Goal: Task Accomplishment & Management: Complete application form

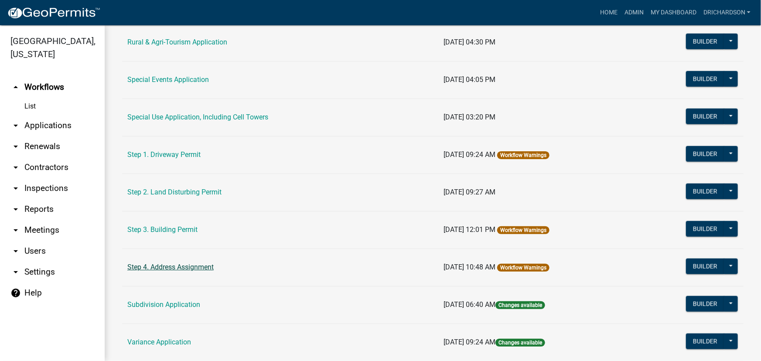
scroll to position [396, 0]
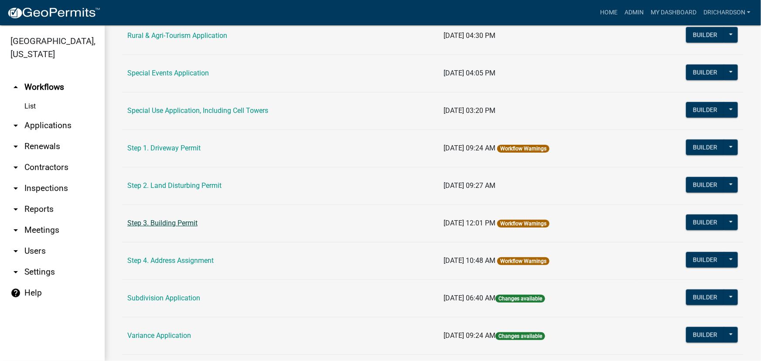
click at [174, 222] on link "Step 3. Building Permit" at bounding box center [162, 223] width 70 height 8
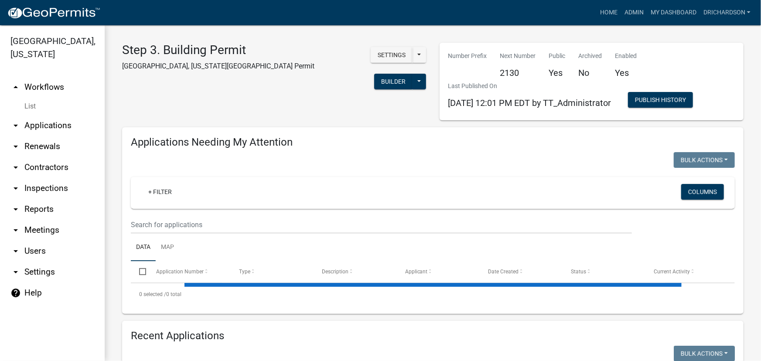
select select "1: 25"
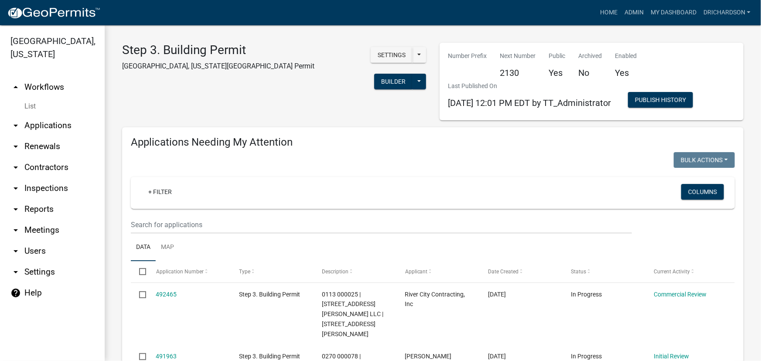
click at [61, 178] on link "arrow_drop_down Inspections" at bounding box center [52, 188] width 105 height 21
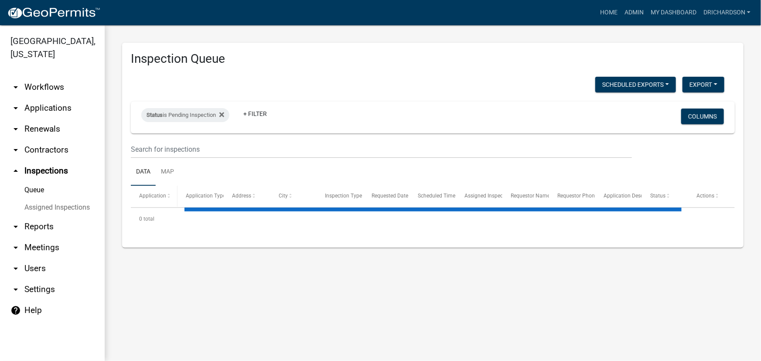
select select "1: 25"
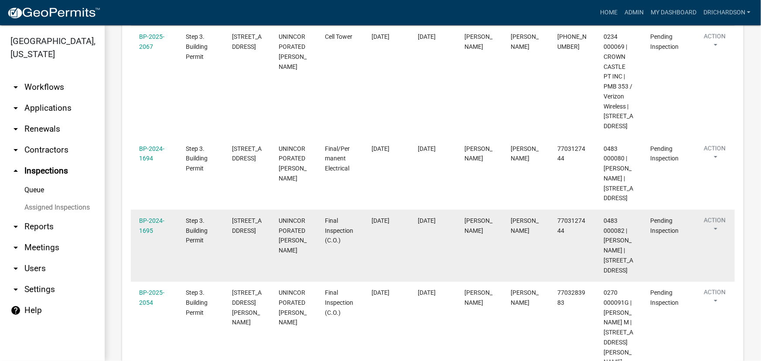
scroll to position [198, 0]
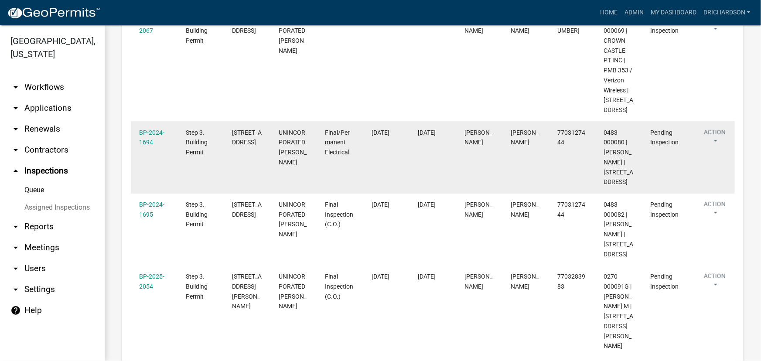
click at [718, 142] on button "Action" at bounding box center [715, 139] width 36 height 22
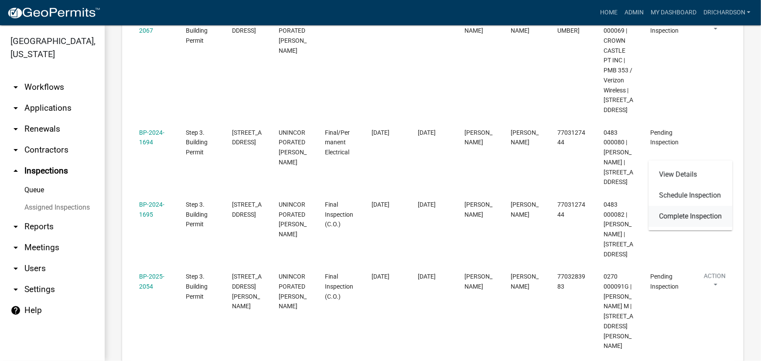
click at [685, 212] on link "Complete Inspection" at bounding box center [691, 216] width 84 height 21
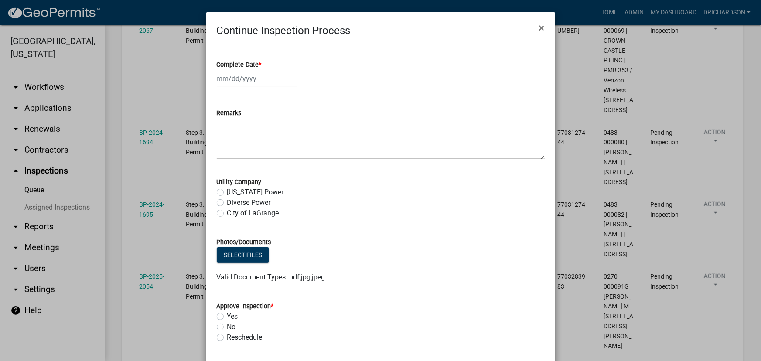
click at [248, 81] on div at bounding box center [257, 79] width 80 height 18
select select "10"
select select "2025"
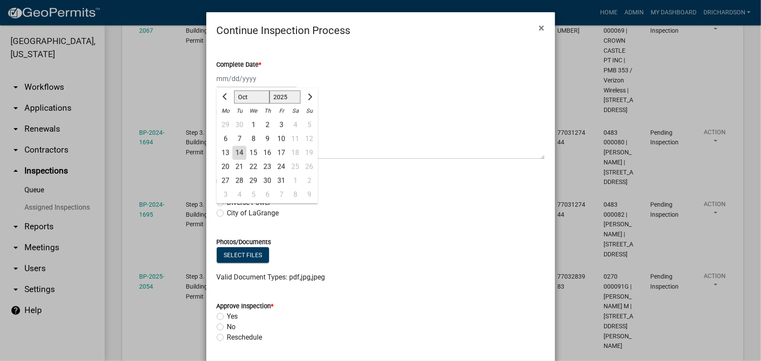
click at [237, 152] on div "14" at bounding box center [239, 153] width 14 height 14
type input "[DATE]"
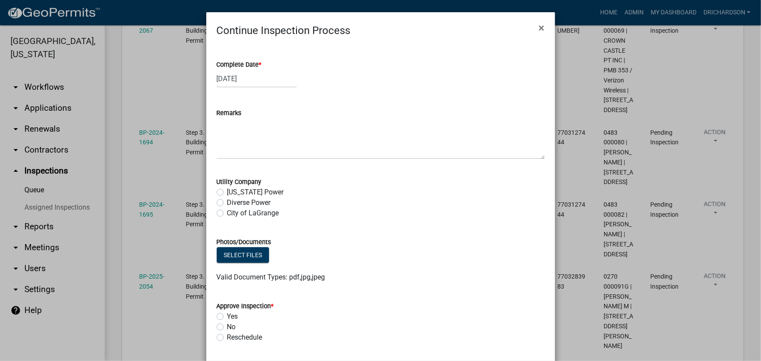
click at [227, 203] on label "Diverse Power" at bounding box center [249, 202] width 44 height 10
click at [227, 203] on input "Diverse Power" at bounding box center [230, 200] width 6 height 6
radio input "true"
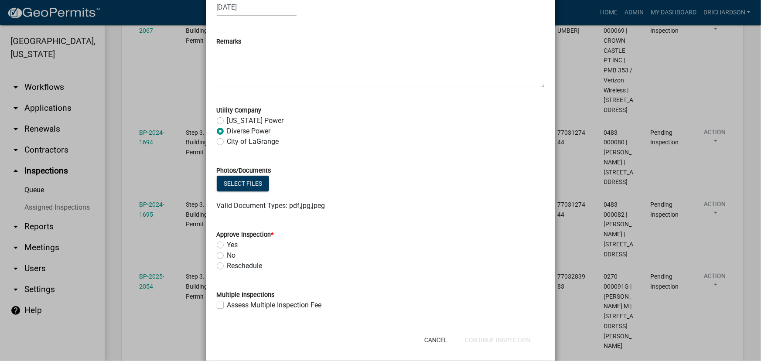
scroll to position [83, 0]
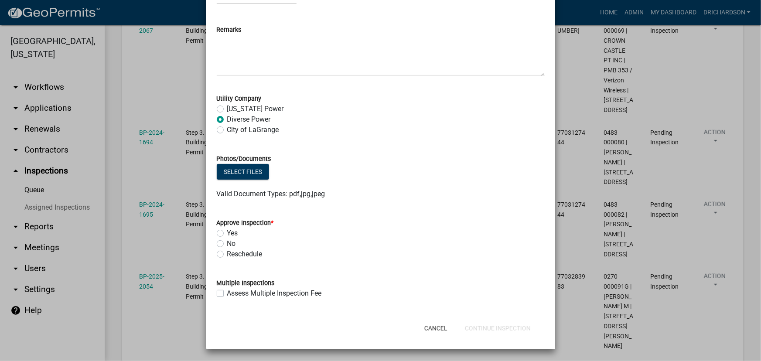
click at [227, 231] on label "Yes" at bounding box center [232, 233] width 11 height 10
click at [227, 231] on input "Yes" at bounding box center [230, 231] width 6 height 6
radio input "true"
click at [483, 331] on button "Continue Inspection" at bounding box center [498, 328] width 80 height 16
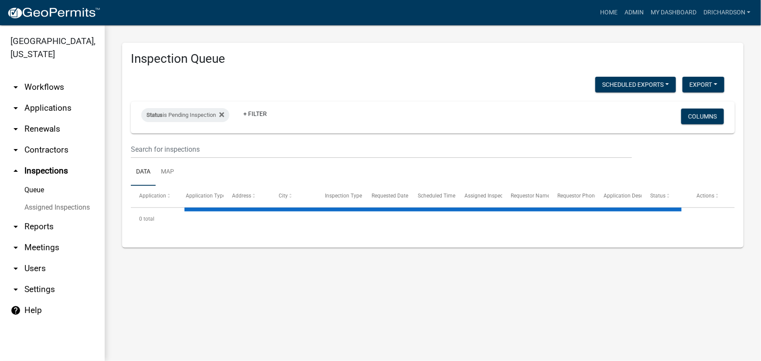
select select "1: 25"
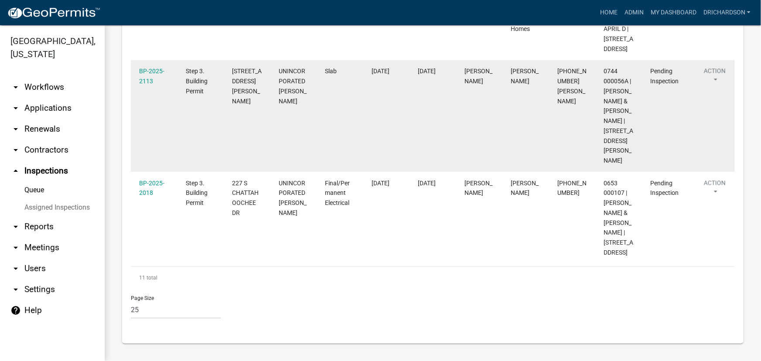
scroll to position [951, 0]
click at [716, 88] on button "Action" at bounding box center [715, 77] width 36 height 22
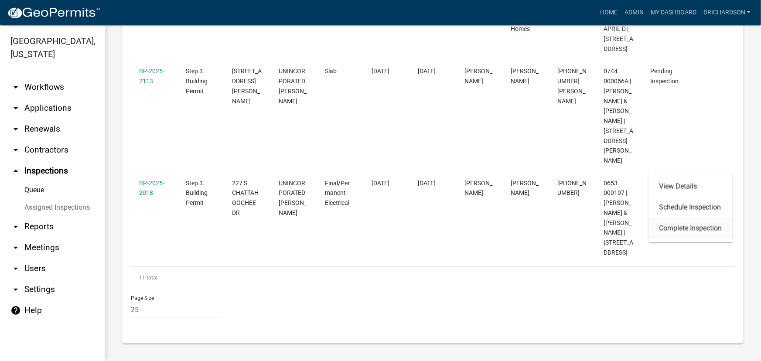
click at [684, 222] on link "Complete Inspection" at bounding box center [691, 228] width 84 height 21
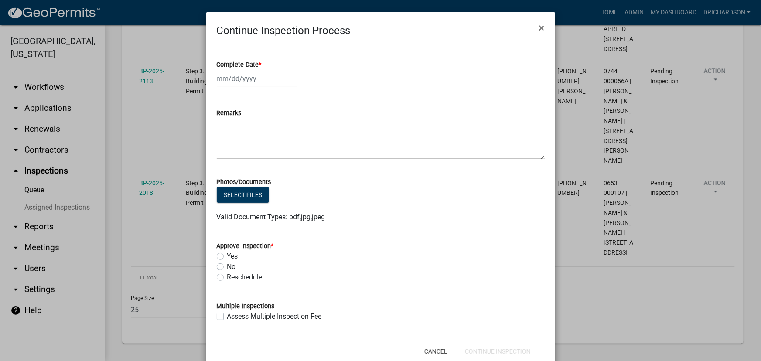
click at [250, 82] on div at bounding box center [257, 79] width 80 height 18
select select "10"
select select "2025"
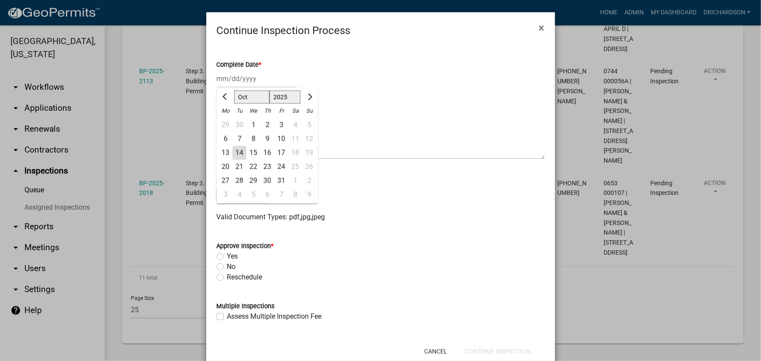
click at [233, 150] on div "14" at bounding box center [239, 153] width 14 height 14
type input "[DATE]"
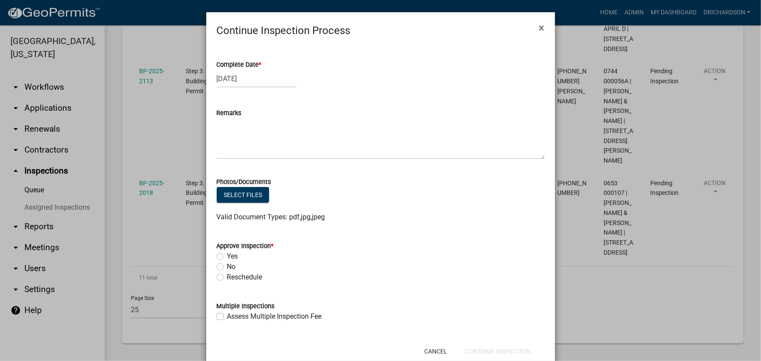
click at [227, 255] on label "Yes" at bounding box center [232, 256] width 11 height 10
click at [227, 255] on input "Yes" at bounding box center [230, 254] width 6 height 6
radio input "true"
click at [474, 346] on button "Continue Inspection" at bounding box center [498, 352] width 80 height 16
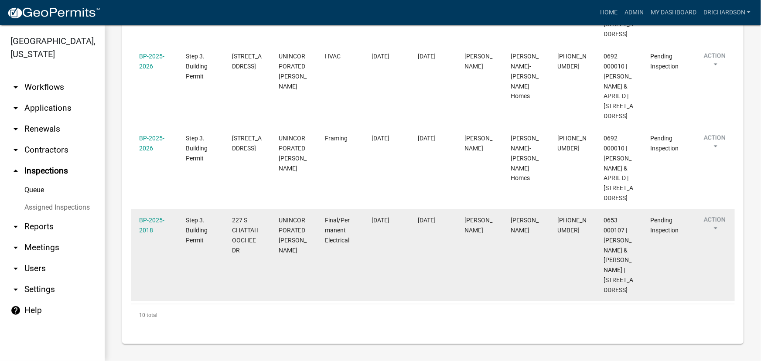
scroll to position [905, 0]
click at [718, 215] on button "Action" at bounding box center [715, 226] width 36 height 22
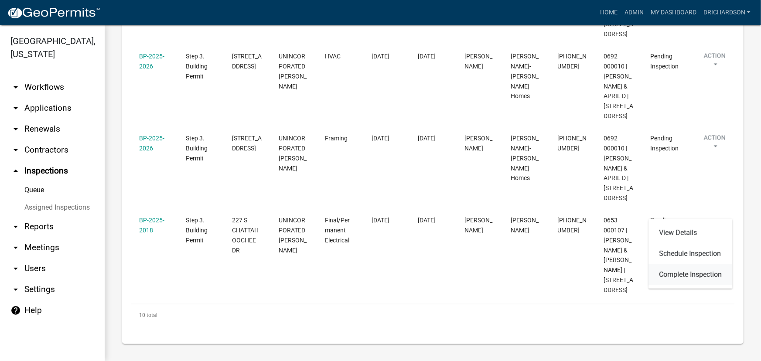
click at [687, 274] on link "Complete Inspection" at bounding box center [691, 274] width 84 height 21
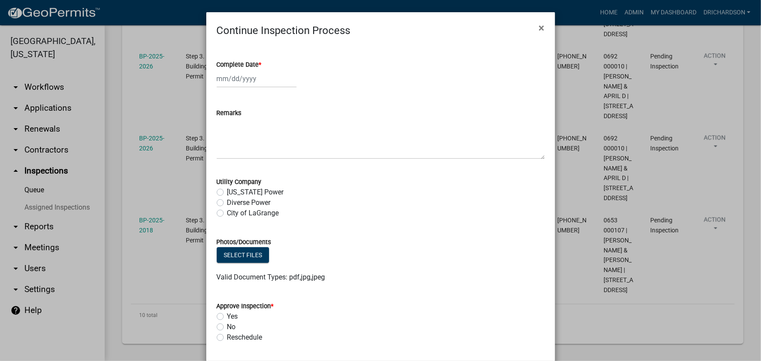
click at [259, 82] on div at bounding box center [257, 79] width 80 height 18
select select "10"
select select "2025"
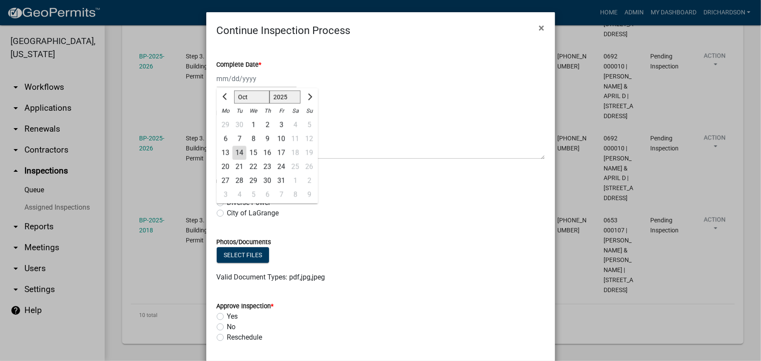
click at [236, 153] on div "14" at bounding box center [239, 153] width 14 height 14
type input "[DATE]"
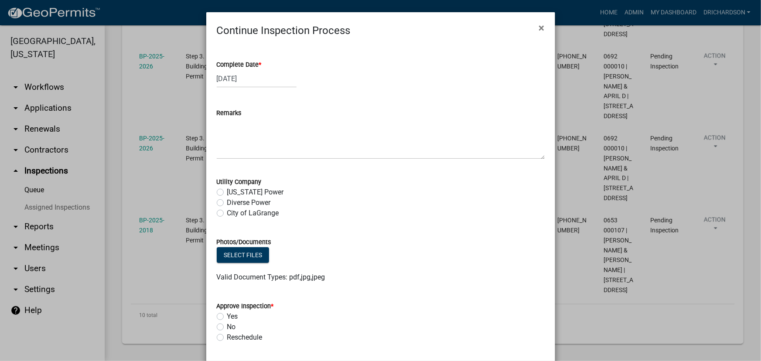
click at [227, 203] on label "Diverse Power" at bounding box center [249, 202] width 44 height 10
click at [227, 203] on input "Diverse Power" at bounding box center [230, 200] width 6 height 6
radio input "true"
click at [227, 315] on label "Yes" at bounding box center [232, 316] width 11 height 10
click at [227, 315] on input "Yes" at bounding box center [230, 314] width 6 height 6
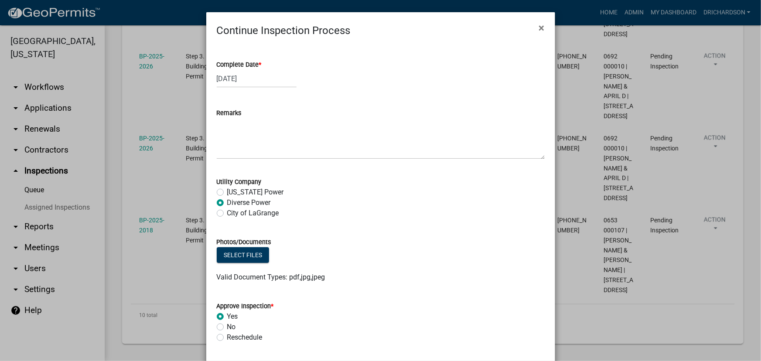
radio input "true"
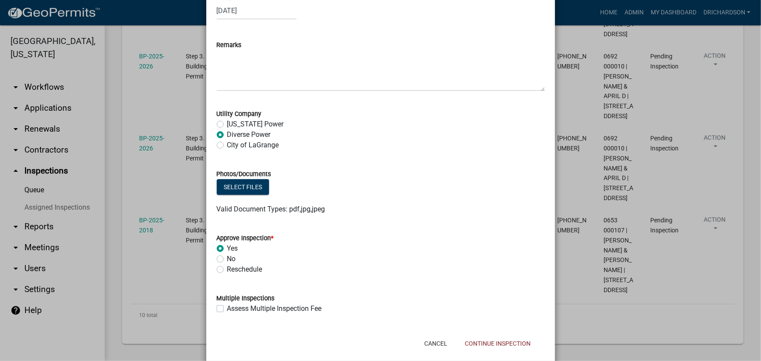
scroll to position [83, 0]
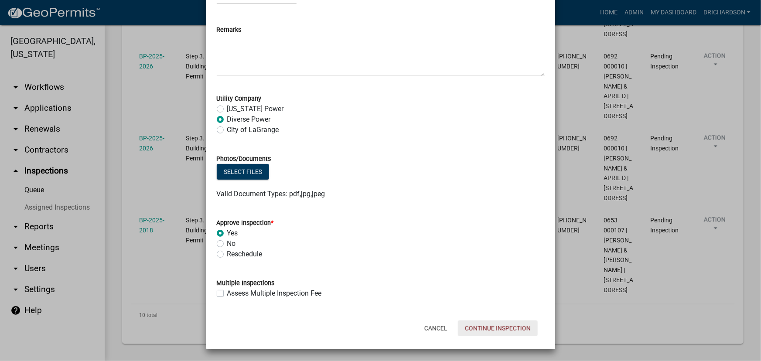
click at [471, 324] on button "Continue Inspection" at bounding box center [498, 328] width 80 height 16
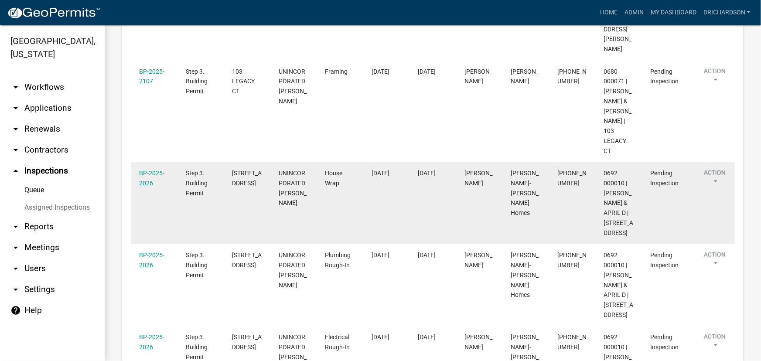
scroll to position [475, 0]
